Goal: Task Accomplishment & Management: Manage account settings

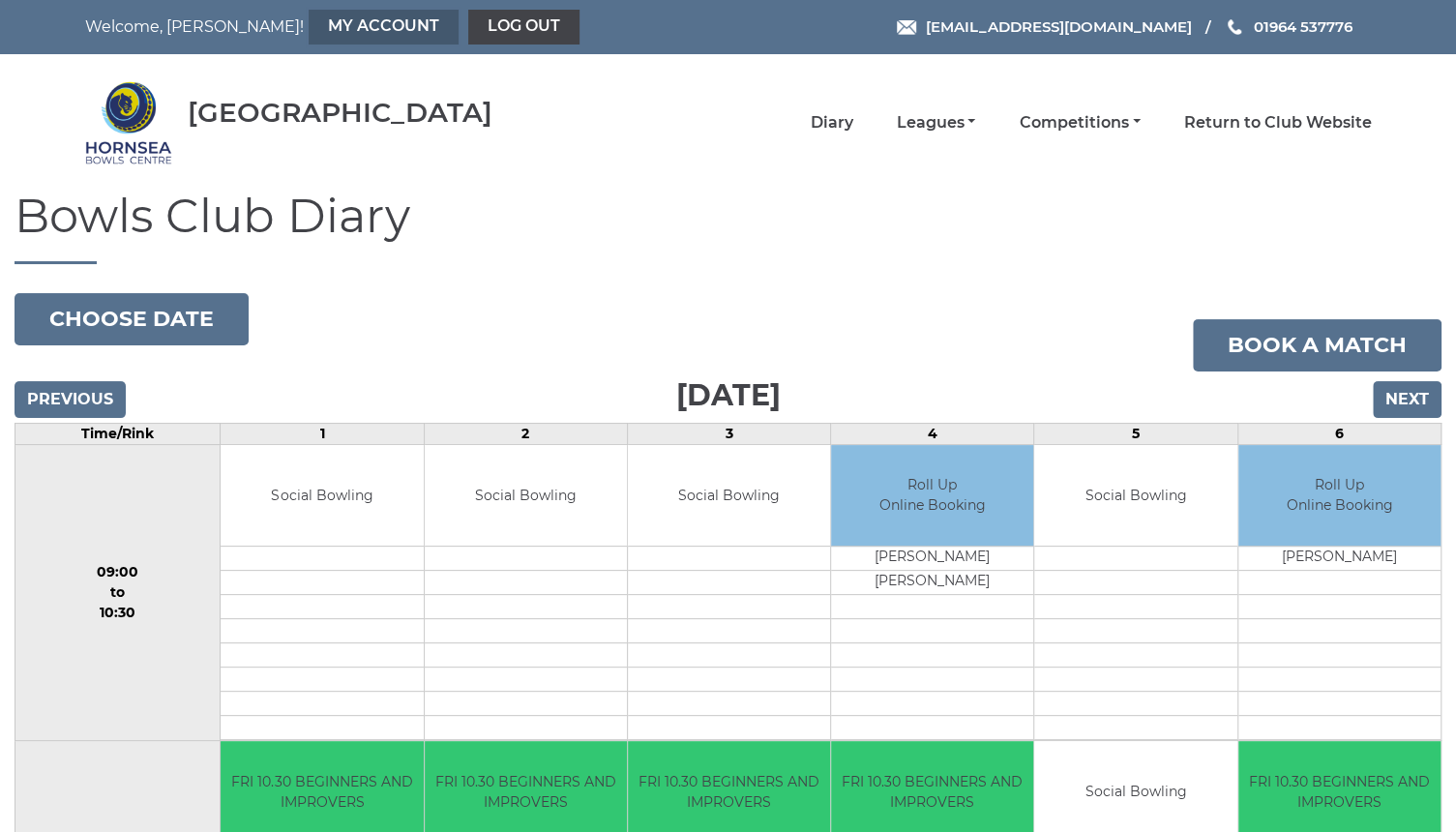
click at [312, 18] on link "My Account" at bounding box center [384, 27] width 150 height 35
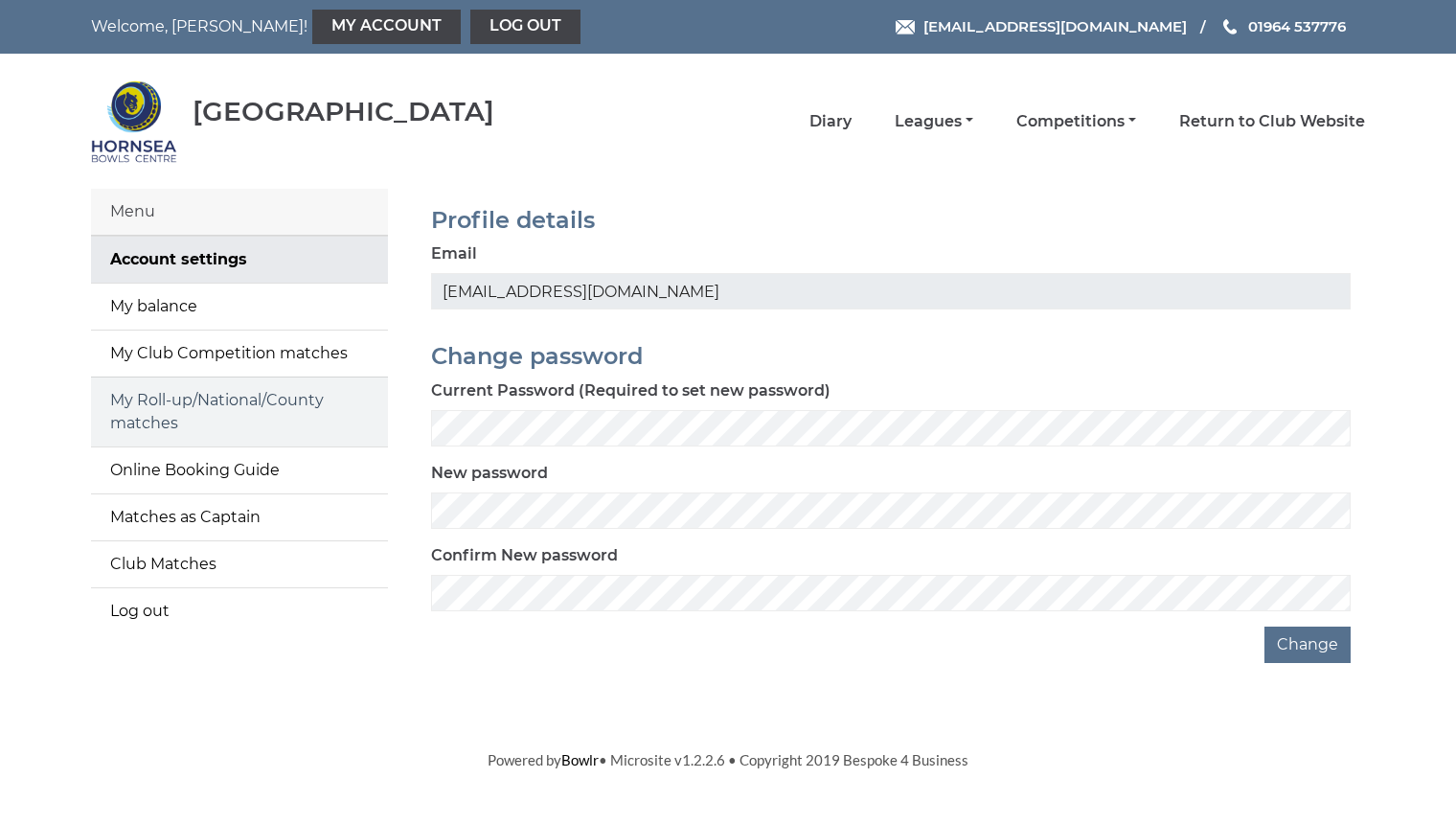
click at [226, 403] on link "My Roll-up/National/County matches" at bounding box center [239, 412] width 297 height 69
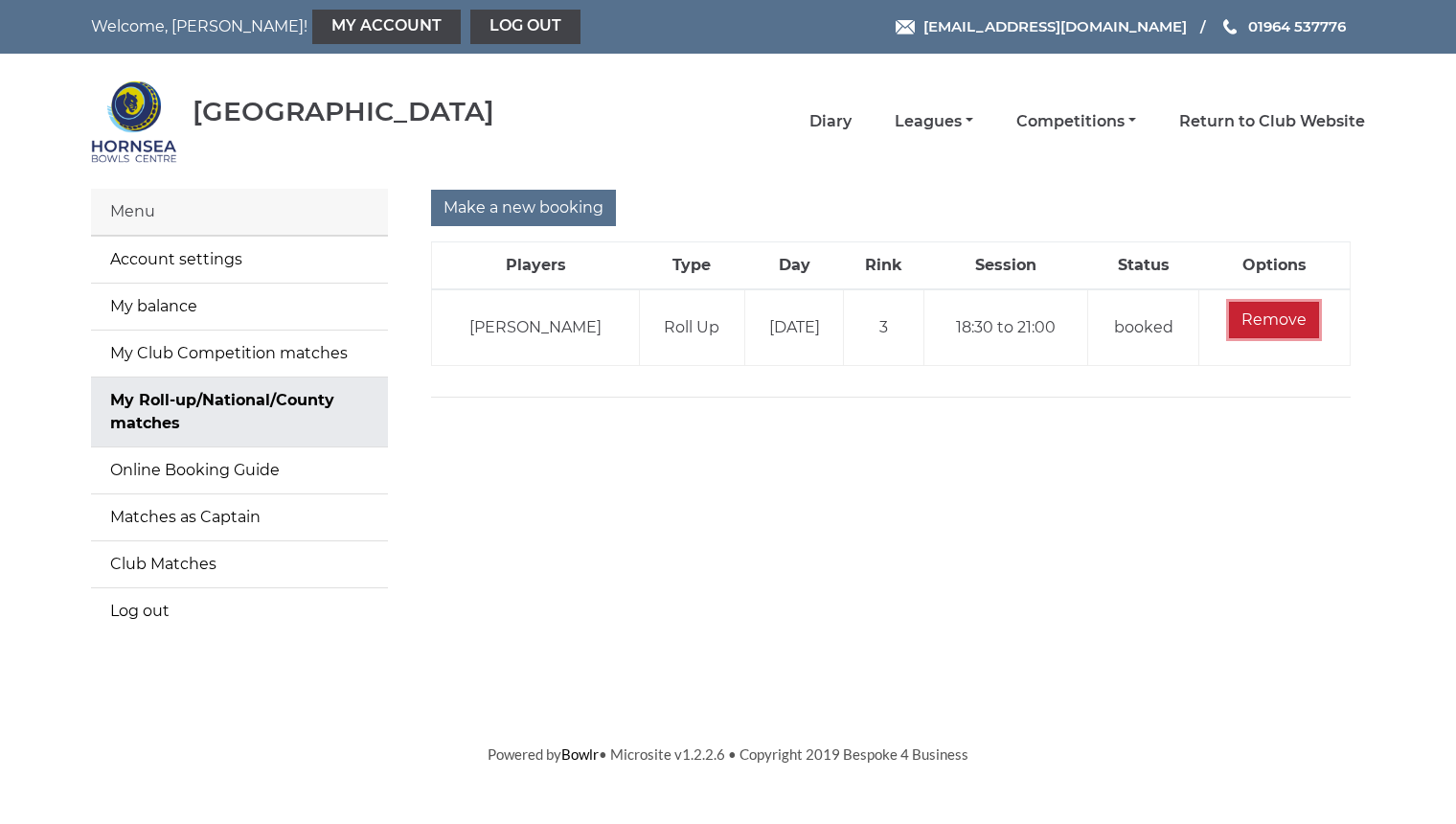
click at [1272, 312] on input "Remove" at bounding box center [1274, 320] width 90 height 37
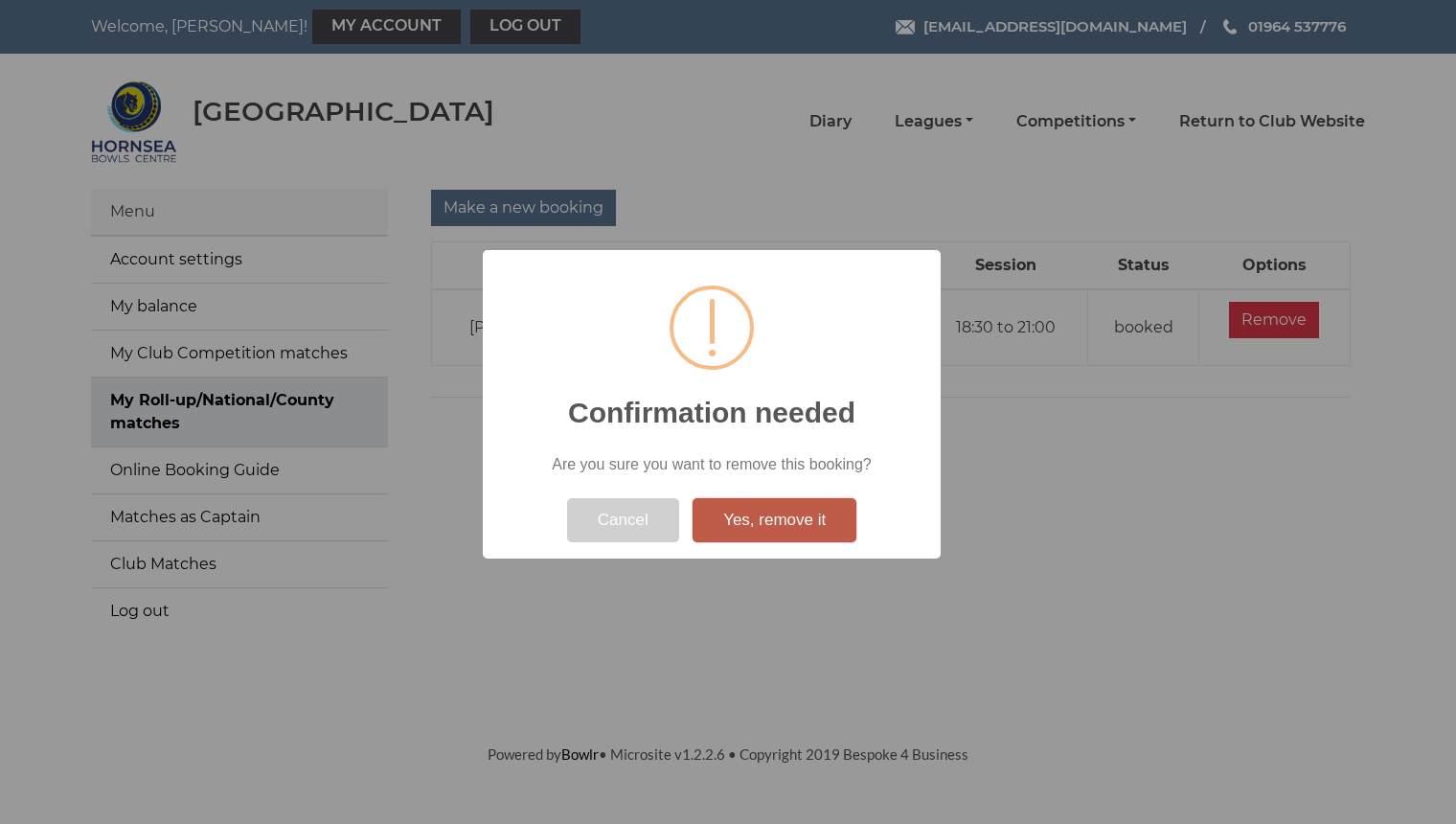
click at [793, 516] on button "Yes, remove it" at bounding box center [774, 520] width 163 height 44
